Goal: Information Seeking & Learning: Learn about a topic

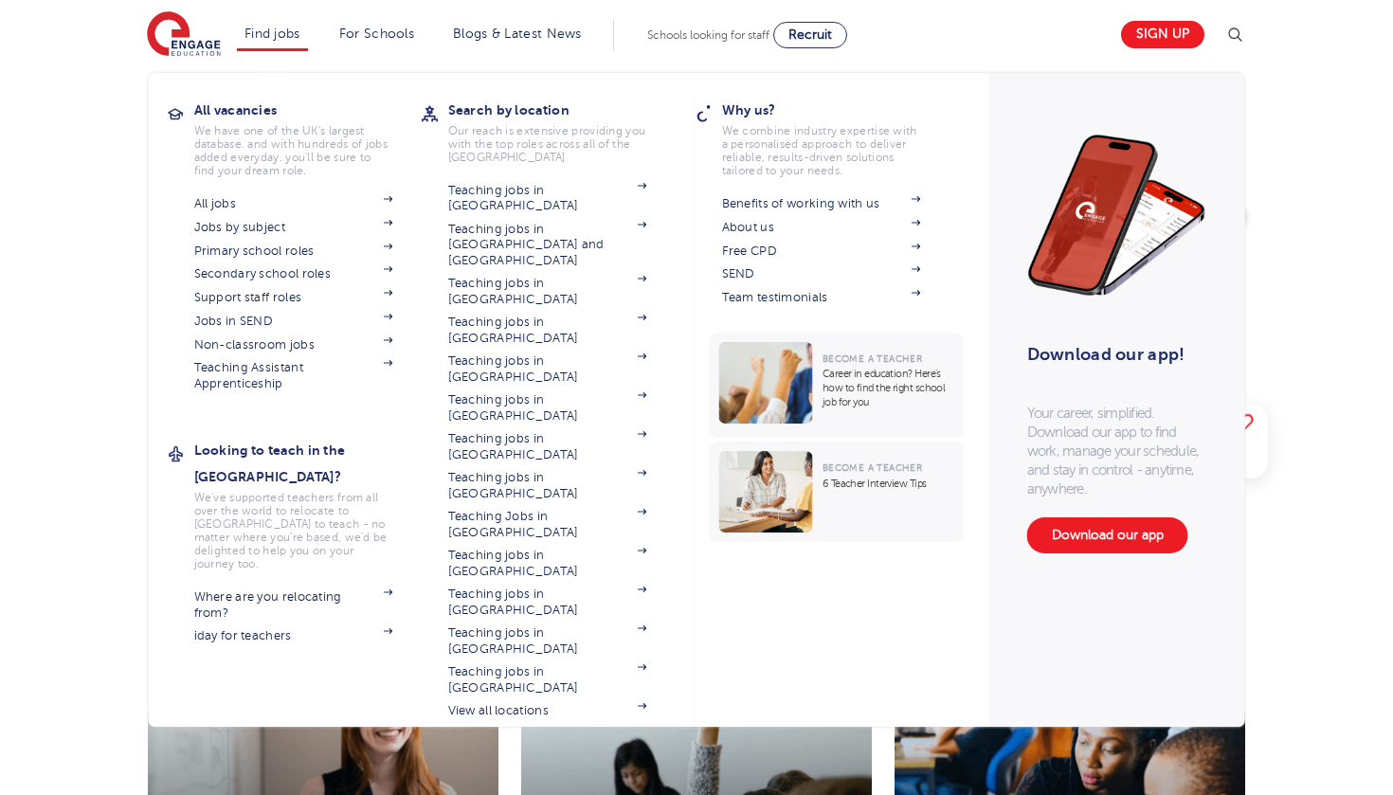
scroll to position [81, 0]
click at [274, 243] on link "Primary school roles" at bounding box center [293, 250] width 199 height 15
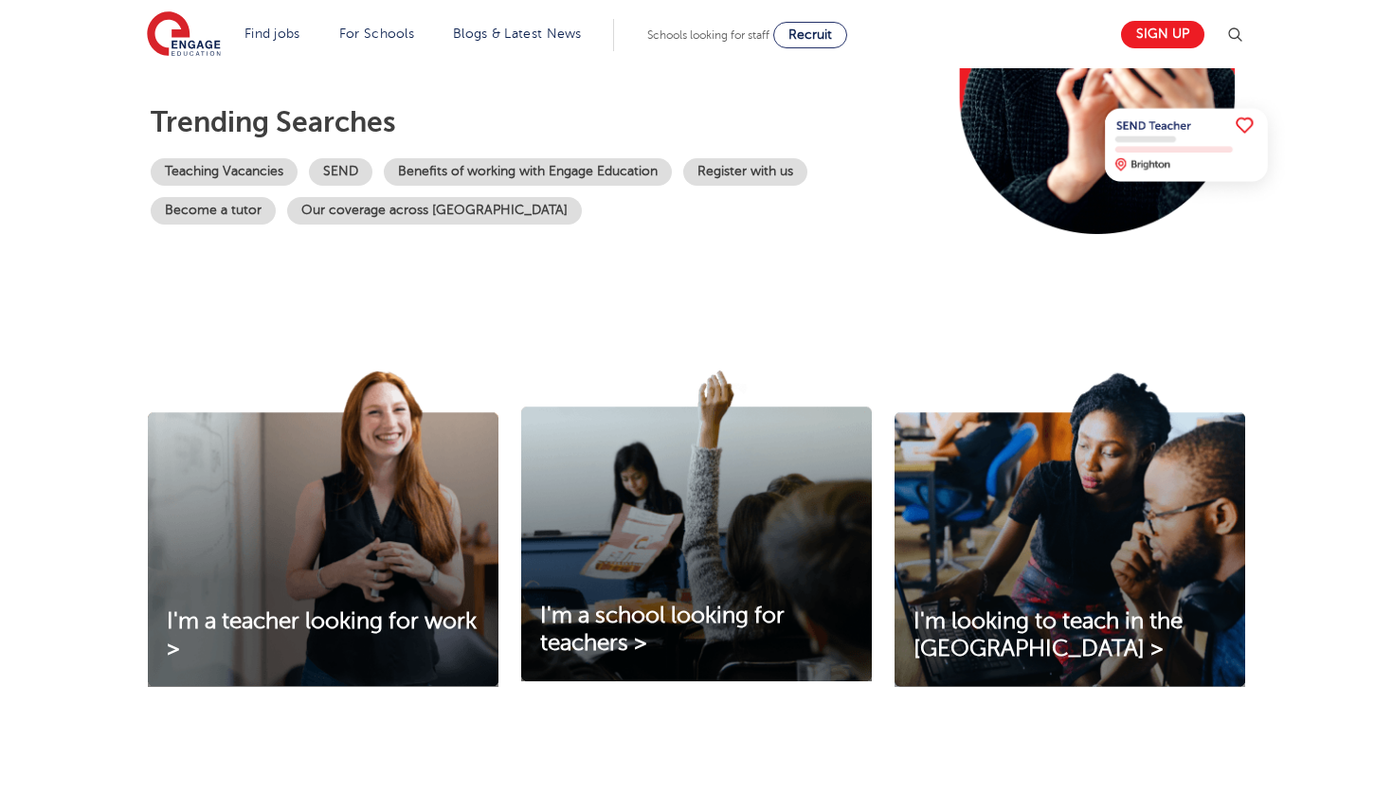
scroll to position [373, 0]
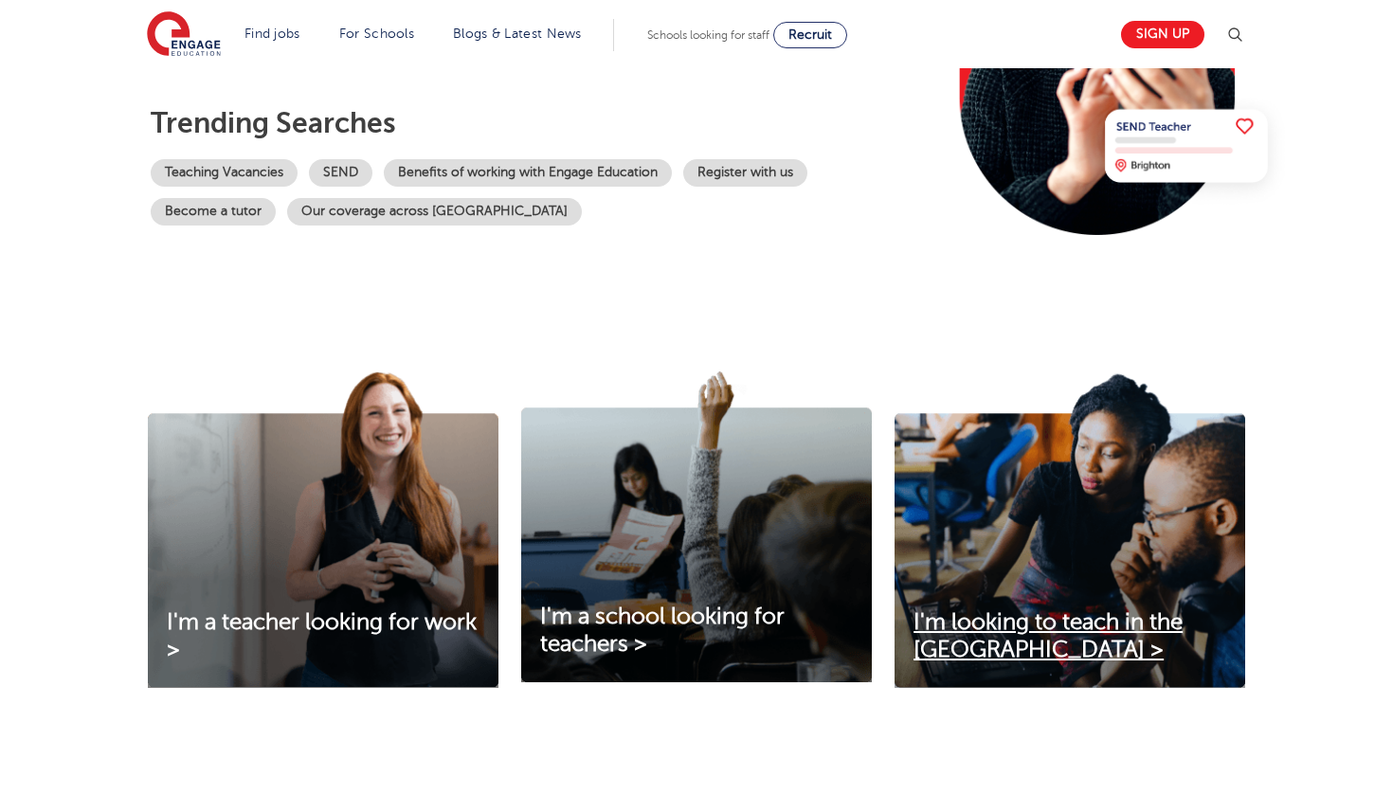
click at [1025, 639] on link "I'm looking to teach in the UK >" at bounding box center [1069, 636] width 351 height 55
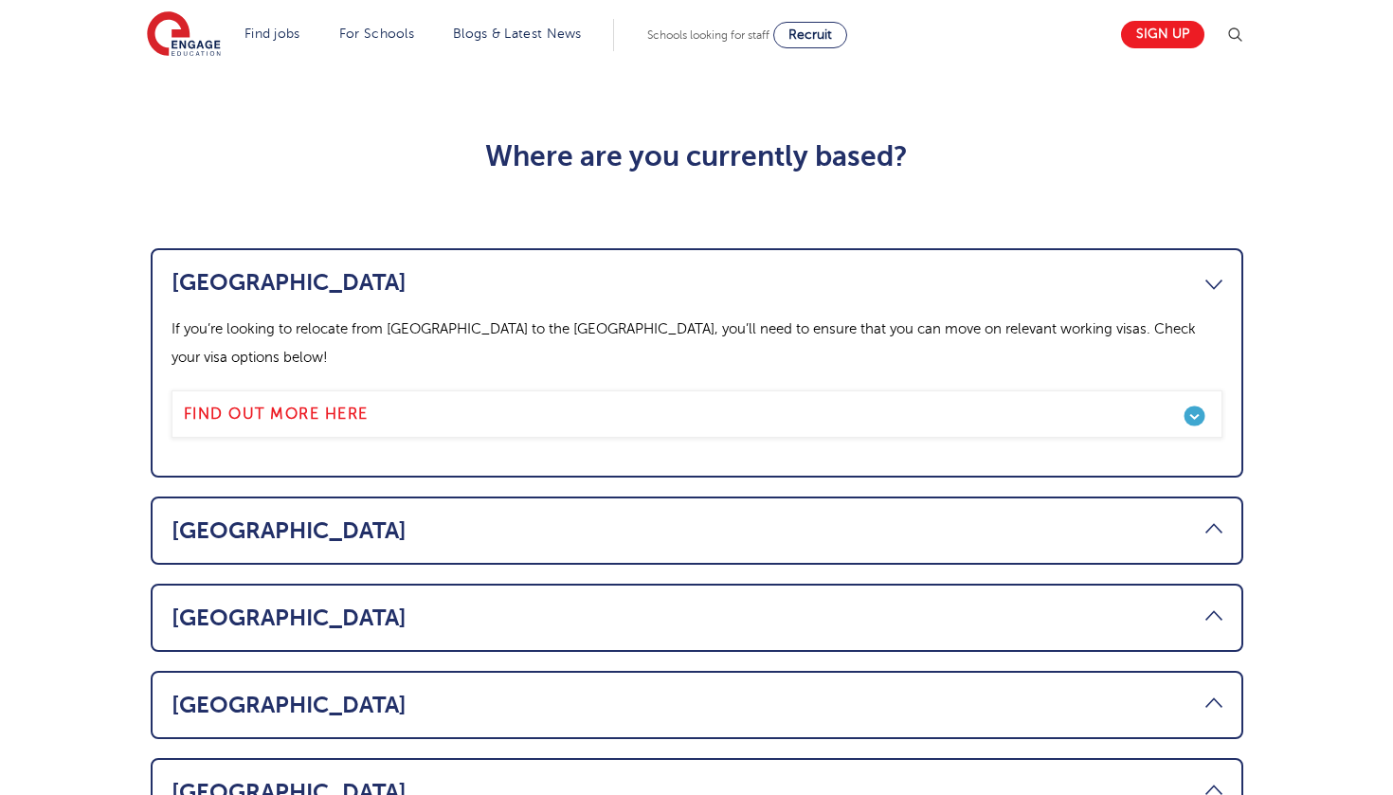
scroll to position [914, 0]
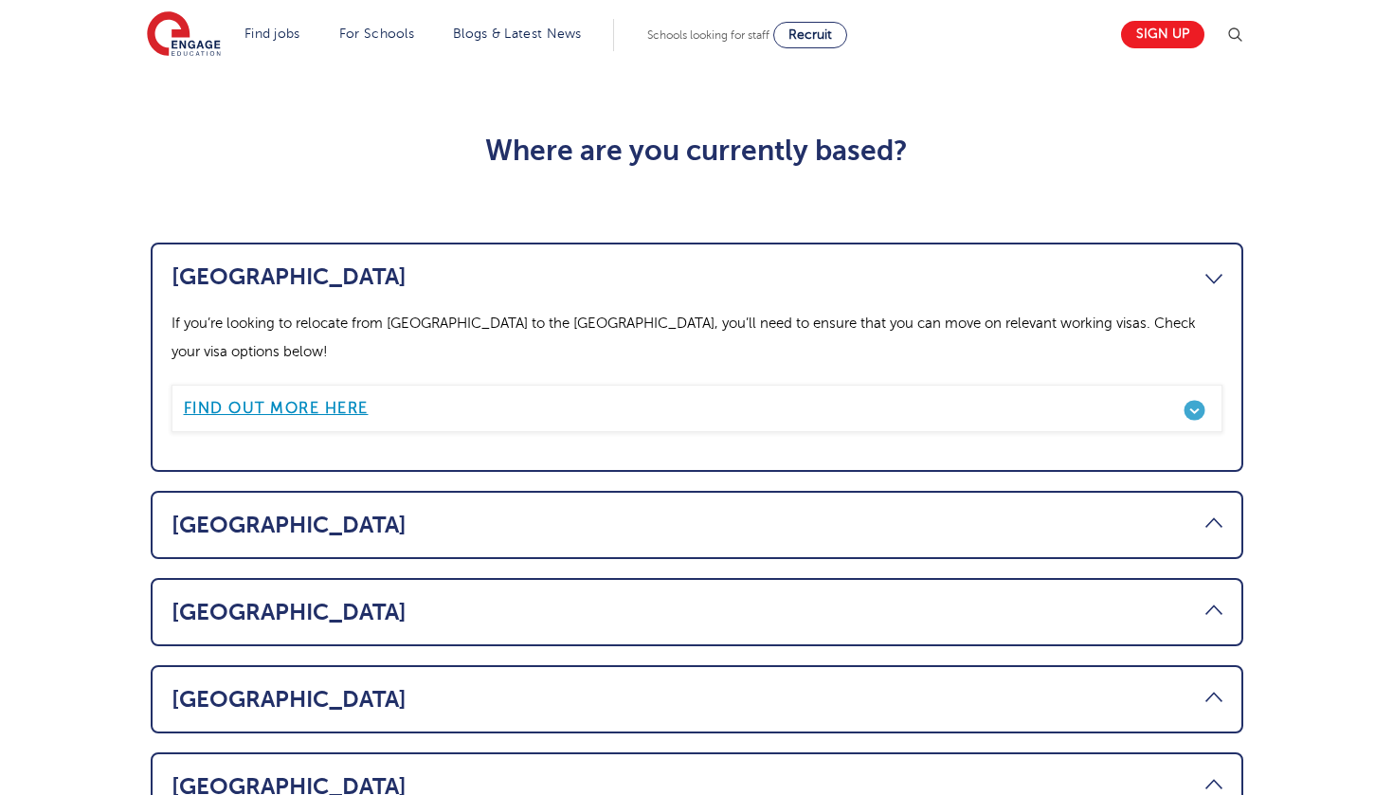
click at [596, 385] on link "Find out more here" at bounding box center [696, 408] width 1051 height 47
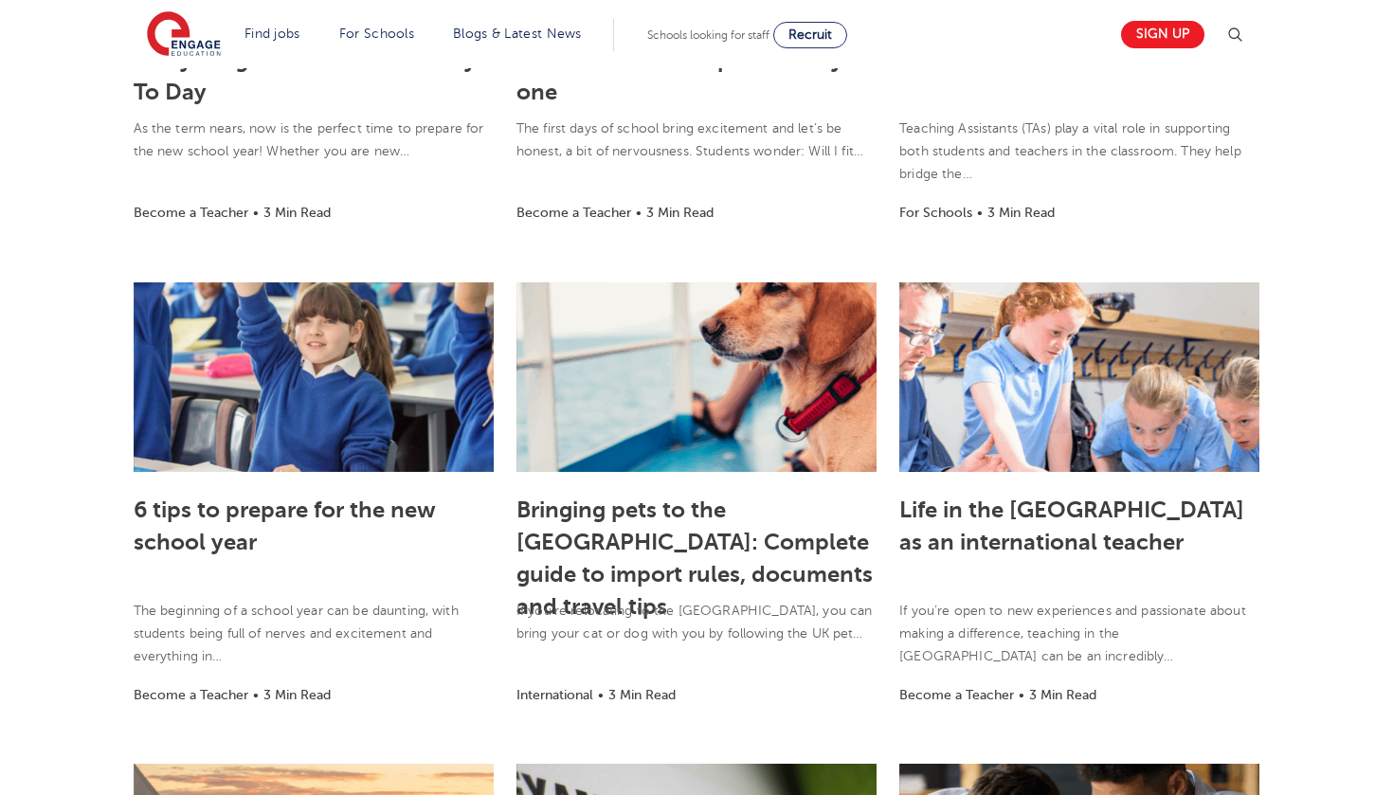
scroll to position [775, 0]
click at [983, 535] on link "Life in the UK as an international teacher" at bounding box center [1071, 525] width 345 height 59
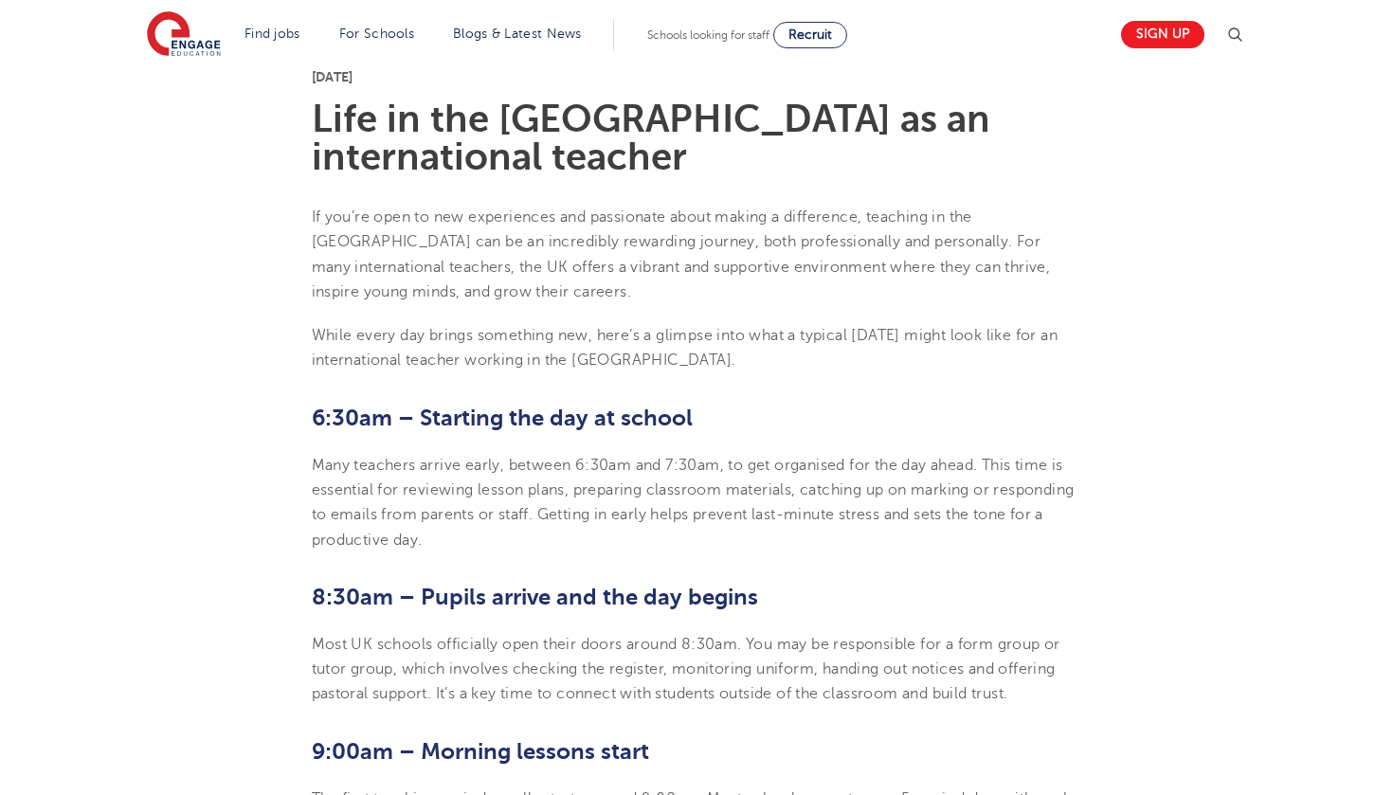
scroll to position [492, 0]
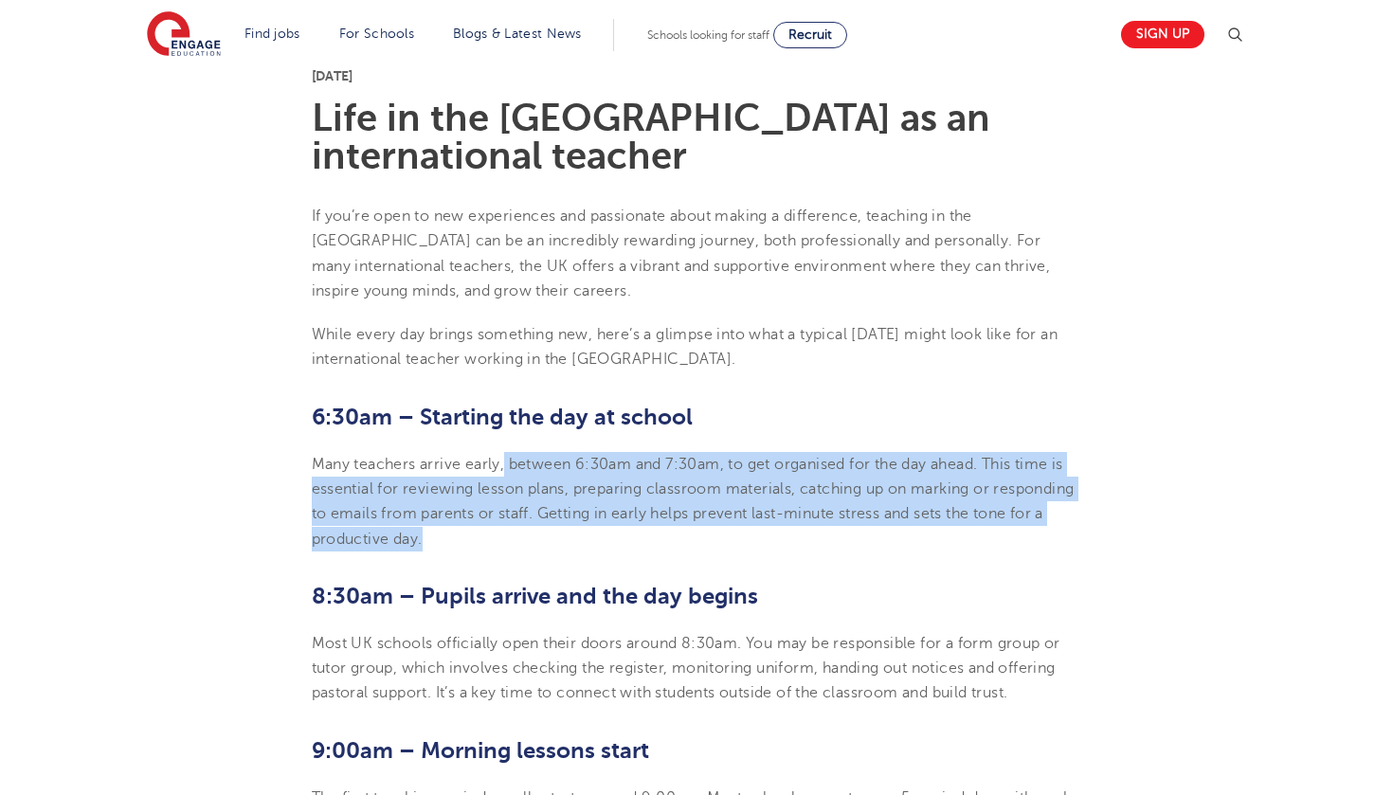
drag, startPoint x: 504, startPoint y: 423, endPoint x: 555, endPoint y: 500, distance: 93.0
click at [554, 500] on p "Many teachers arrive early, between 6:30am and 7:30am, to get organised for the…" at bounding box center [697, 501] width 770 height 99
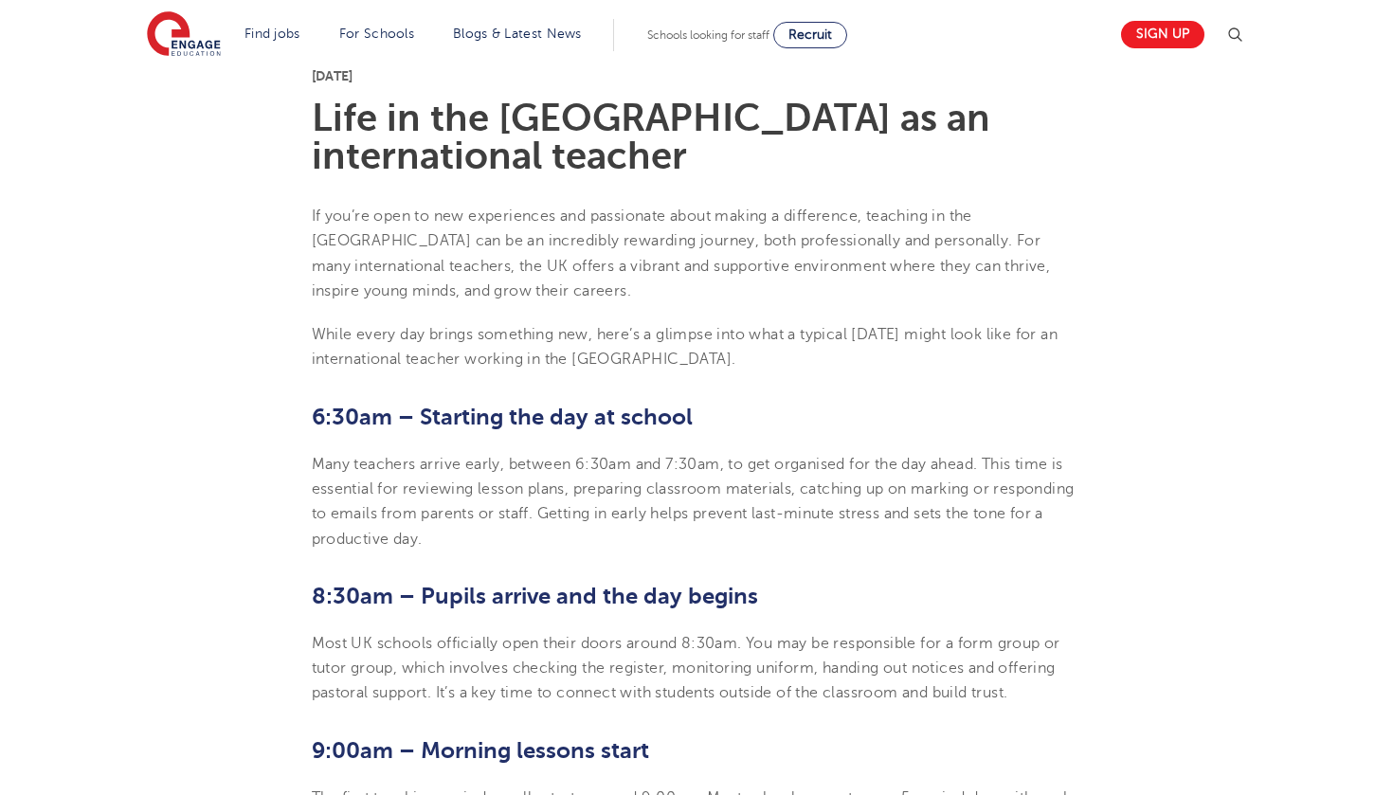
click at [405, 452] on p "Many teachers arrive early, between 6:30am and 7:30am, to get organised for the…" at bounding box center [697, 501] width 770 height 99
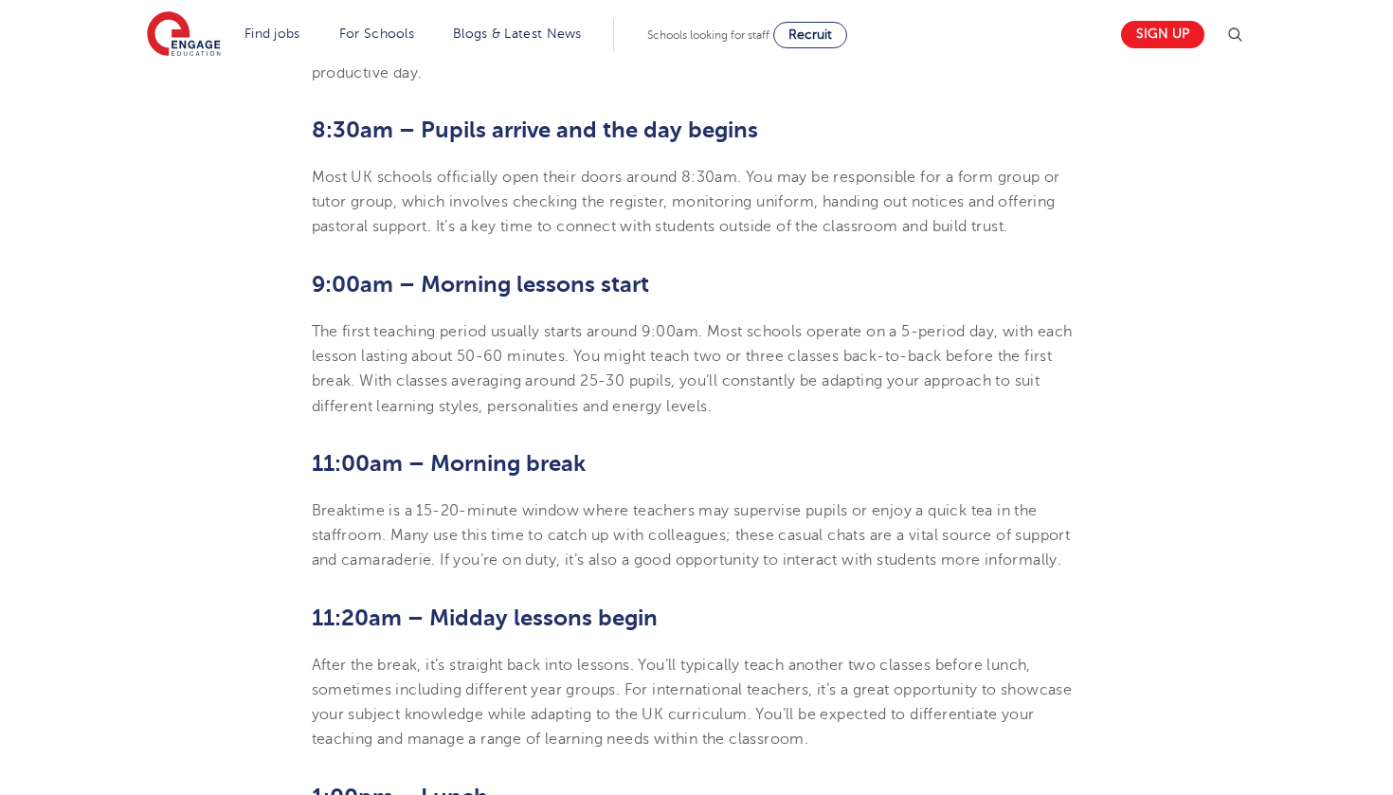
scroll to position [957, 0]
drag, startPoint x: 454, startPoint y: 528, endPoint x: 445, endPoint y: 487, distance: 41.6
click at [454, 525] on p "Breaktime is a 15-20-minute window where teachers may supervise pupils or enjoy…" at bounding box center [697, 536] width 770 height 75
click at [435, 499] on p "Breaktime is a 15-20-minute window where teachers may supervise pupils or enjoy…" at bounding box center [697, 536] width 770 height 75
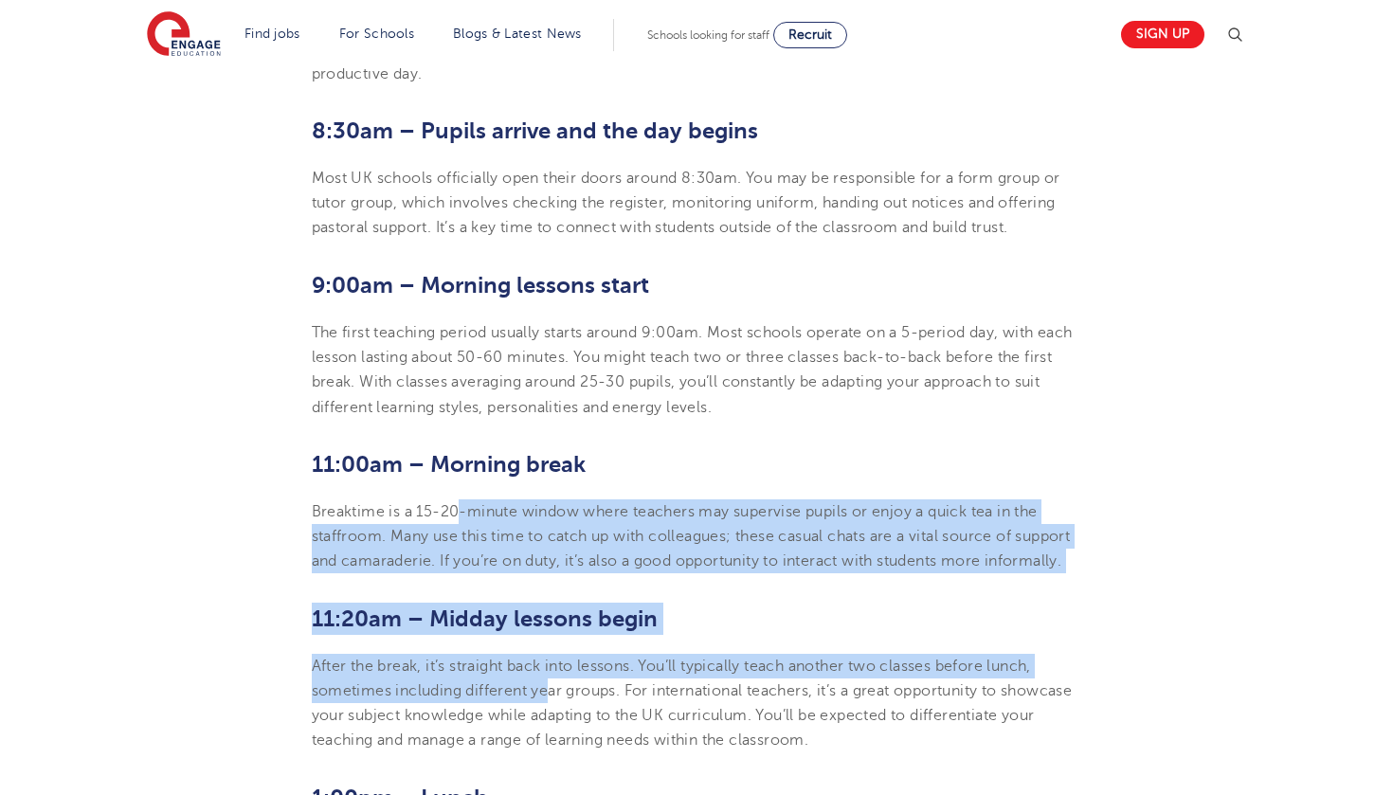
drag, startPoint x: 499, startPoint y: 545, endPoint x: 551, endPoint y: 684, distance: 148.7
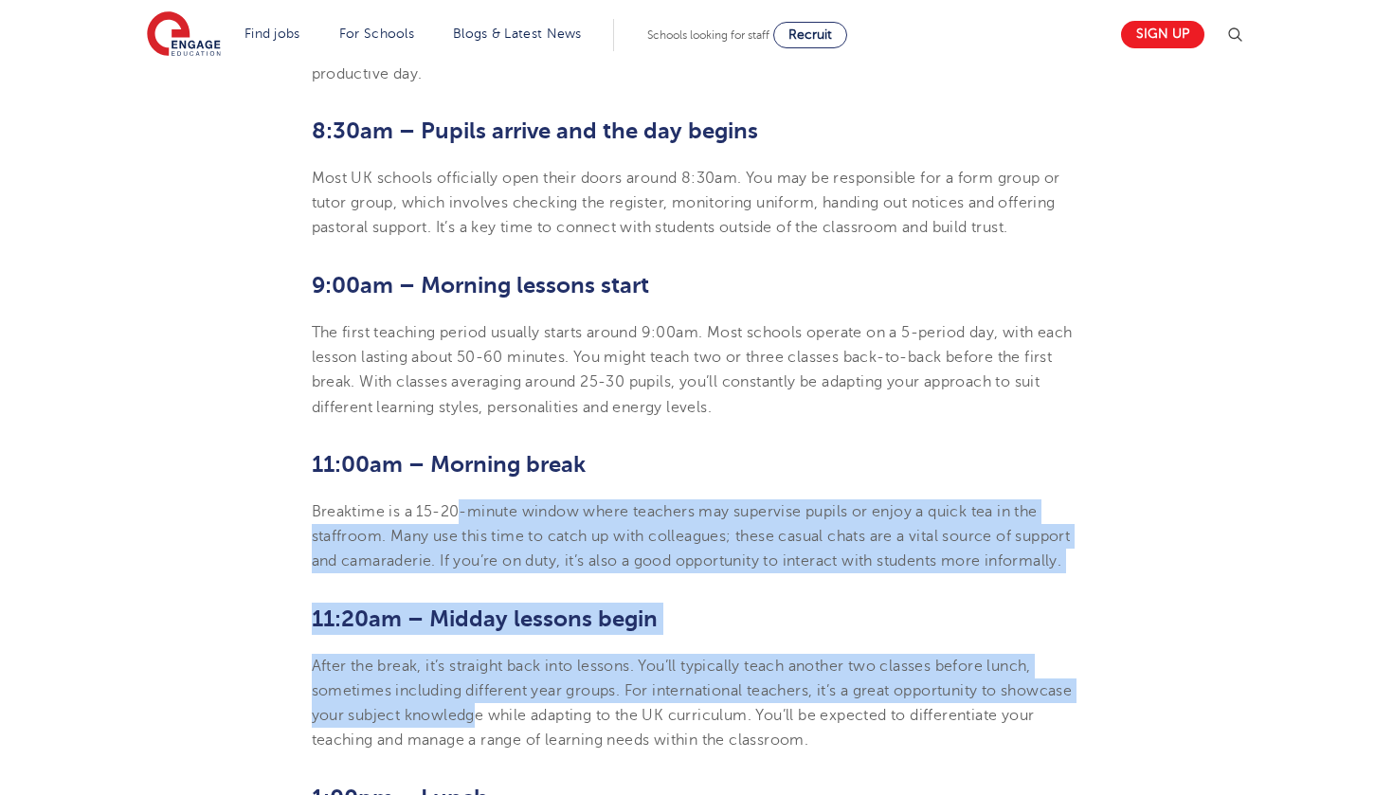
click at [549, 685] on p "After the break, it’s straight back into lessons. You’ll typically teach anothe…" at bounding box center [697, 703] width 770 height 99
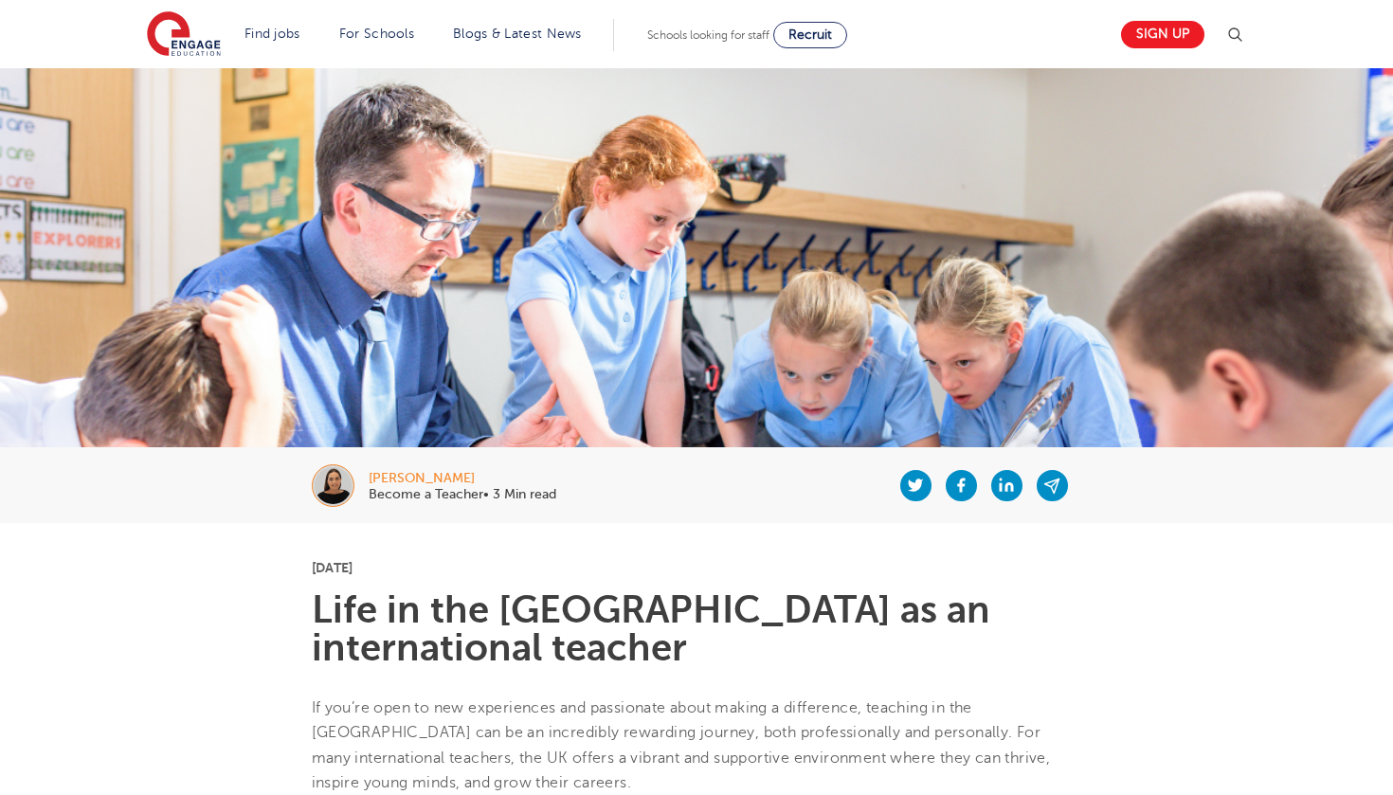
scroll to position [0, 0]
click at [330, 484] on img at bounding box center [333, 485] width 43 height 43
drag, startPoint x: 366, startPoint y: 477, endPoint x: 500, endPoint y: 481, distance: 134.6
click at [500, 481] on div "Megan Oosthuizen Become a Teacher• 3 Min read" at bounding box center [696, 485] width 1149 height 76
click at [510, 481] on div "Megan Oosthuizen" at bounding box center [463, 478] width 188 height 13
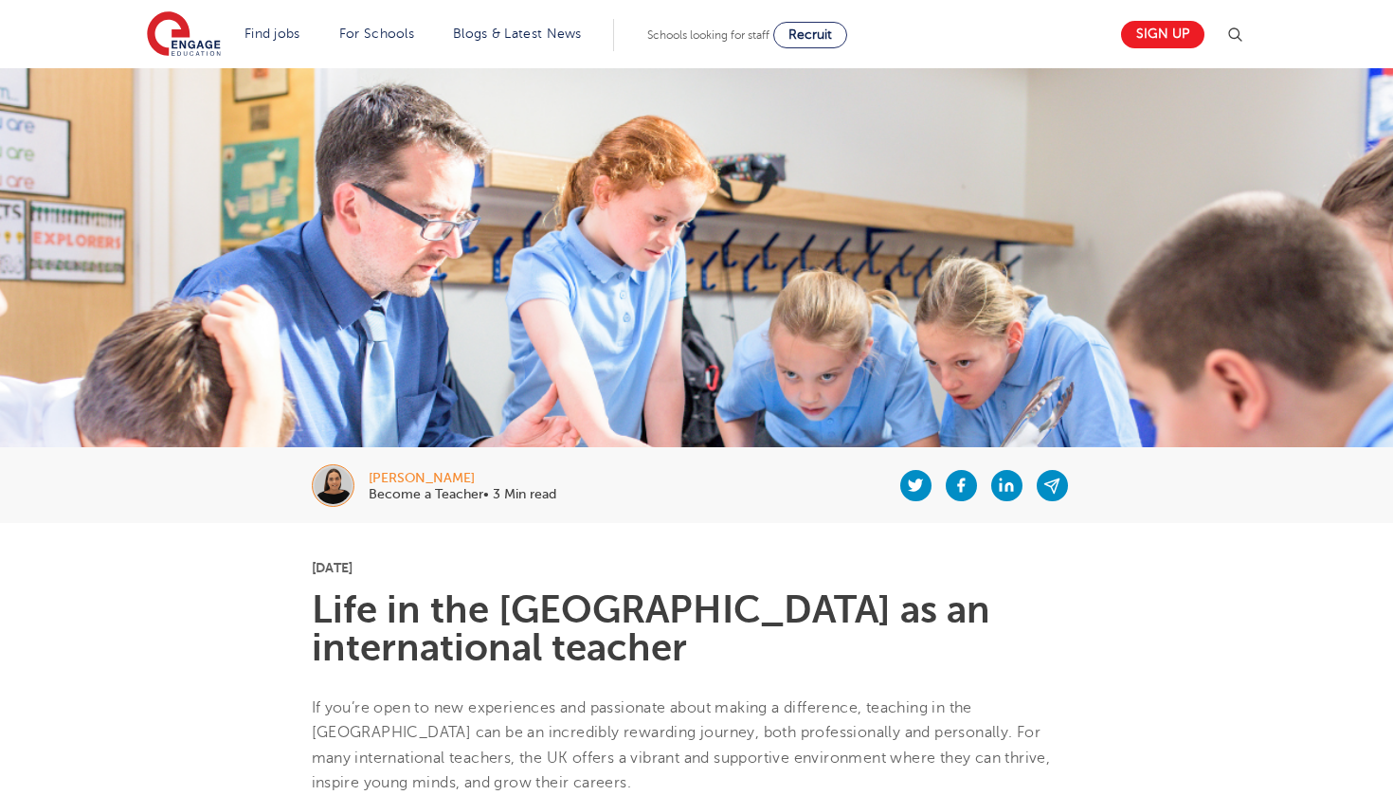
drag, startPoint x: 508, startPoint y: 481, endPoint x: 372, endPoint y: 476, distance: 135.6
click at [372, 476] on div "Megan Oosthuizen" at bounding box center [463, 478] width 188 height 13
copy div "Megan Oosthuizen"
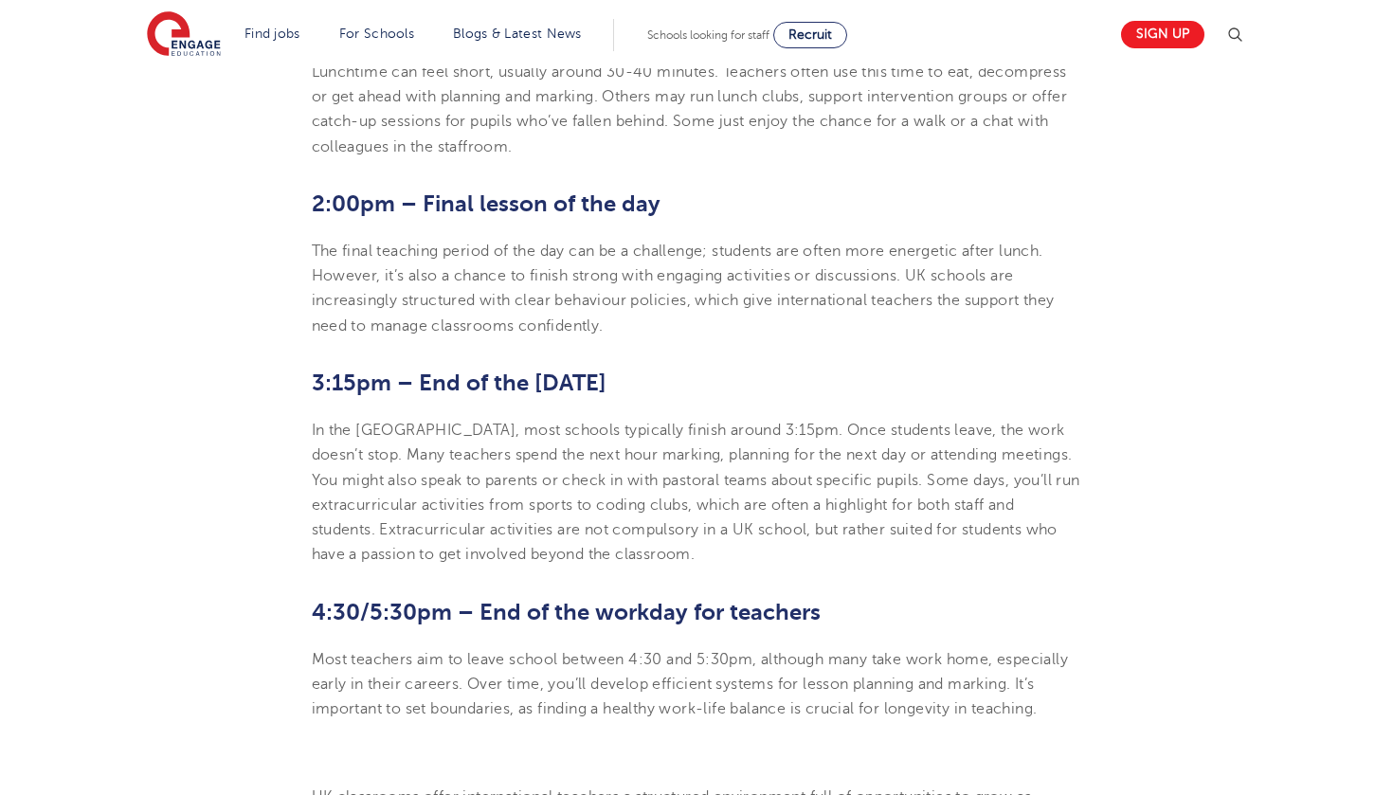
scroll to position [1739, 0]
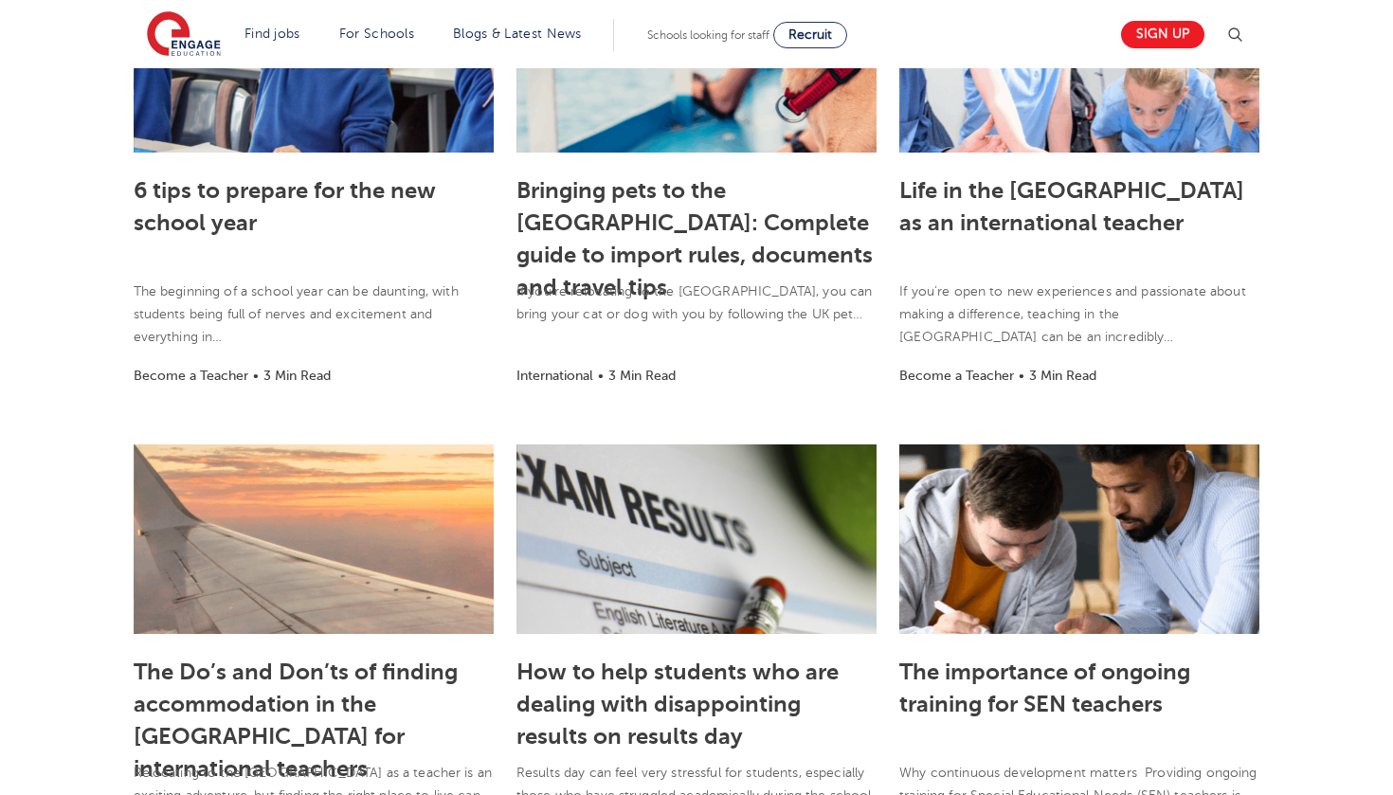
scroll to position [1367, 0]
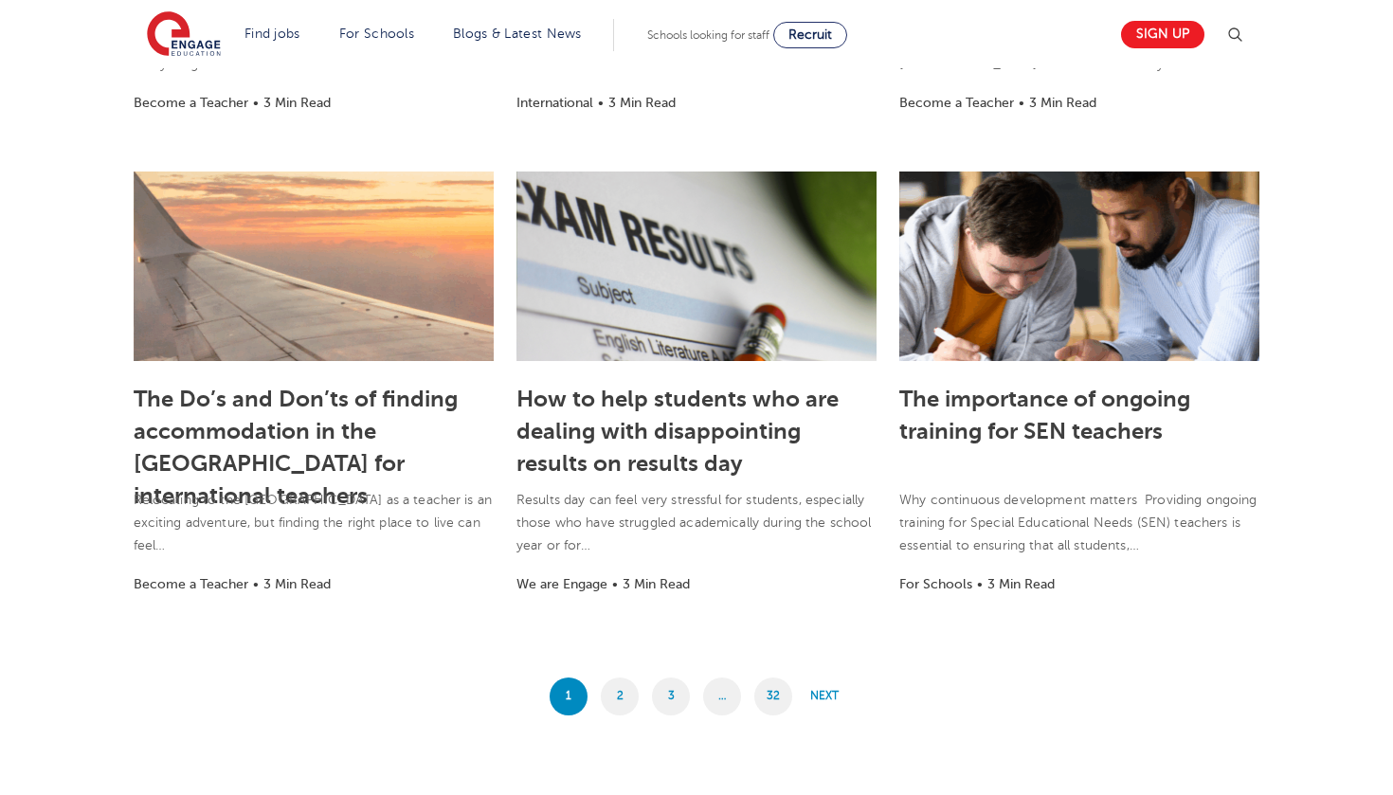
click at [297, 444] on h3 "The Do’s and Don’ts of finding accommodation in the [GEOGRAPHIC_DATA] for inter…" at bounding box center [314, 429] width 360 height 99
click at [299, 459] on link "The Do’s and Don’ts of finding accommodation in the [GEOGRAPHIC_DATA] for inter…" at bounding box center [296, 447] width 324 height 123
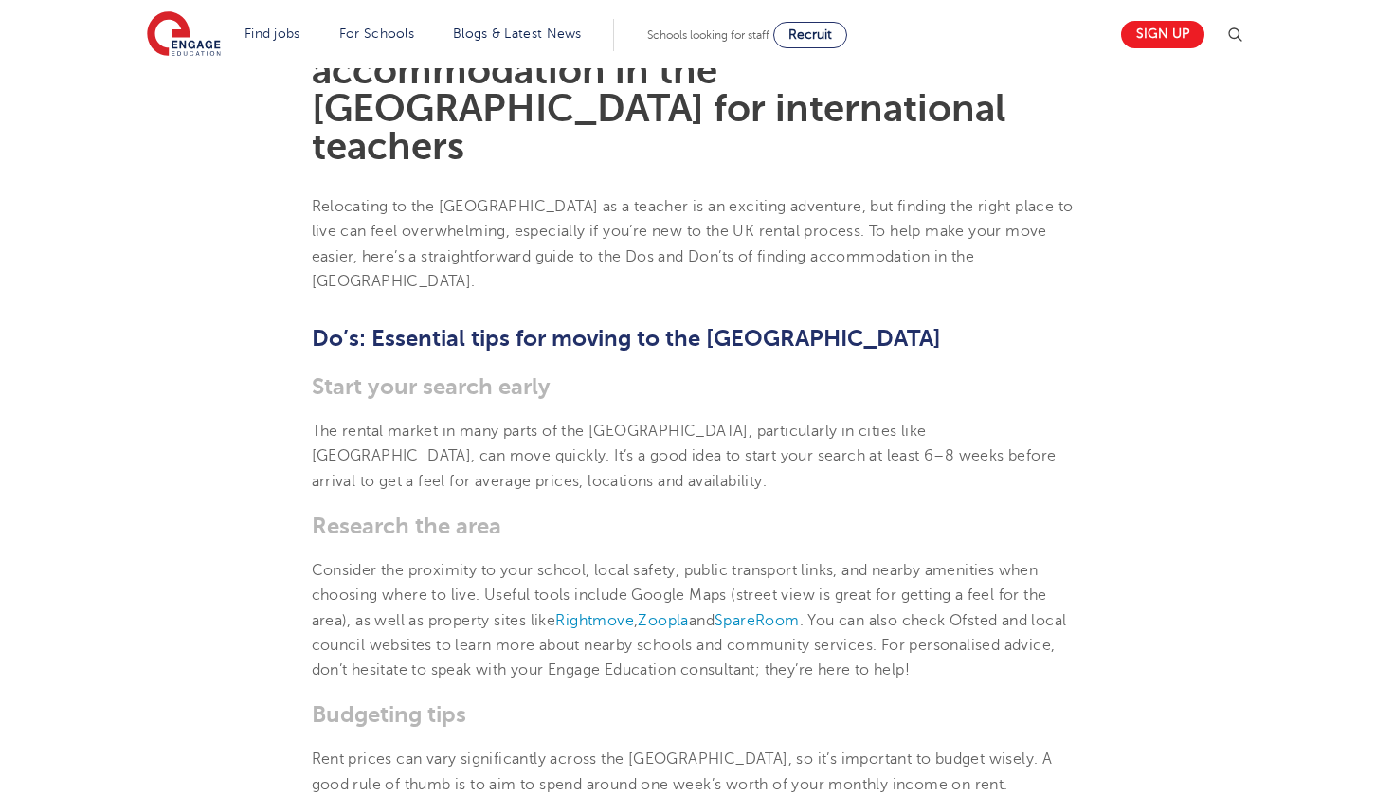
scroll to position [870, 0]
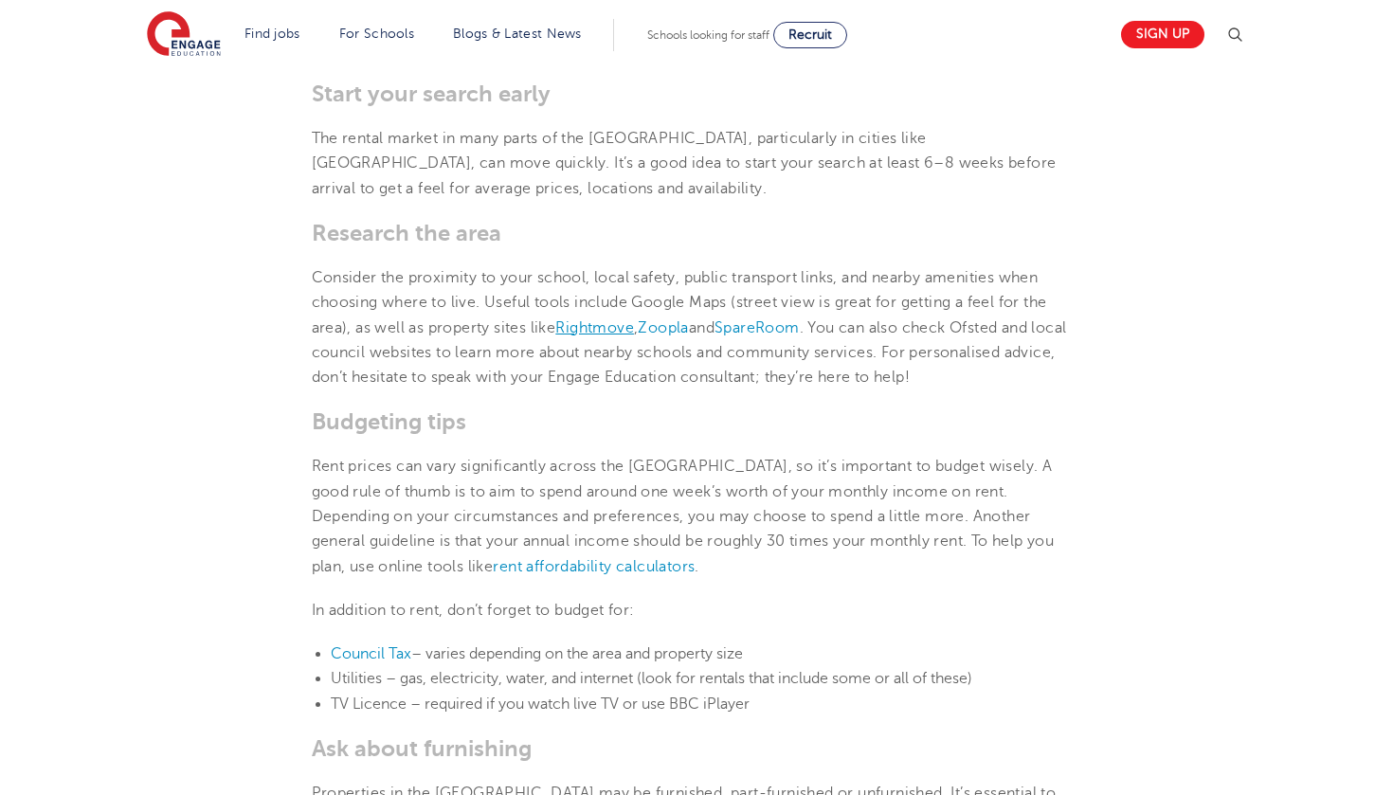
click at [604, 319] on link "Rightmove" at bounding box center [594, 327] width 79 height 17
